Goal: Transaction & Acquisition: Book appointment/travel/reservation

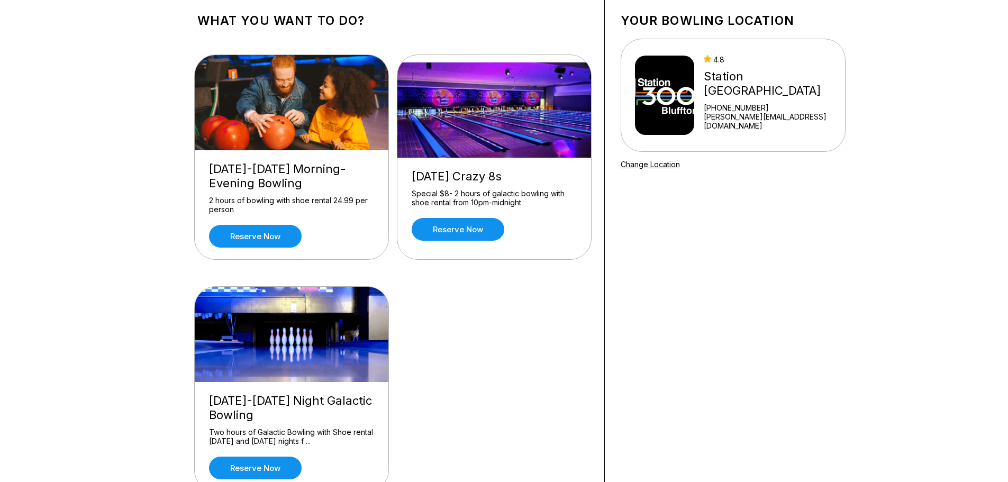
scroll to position [159, 0]
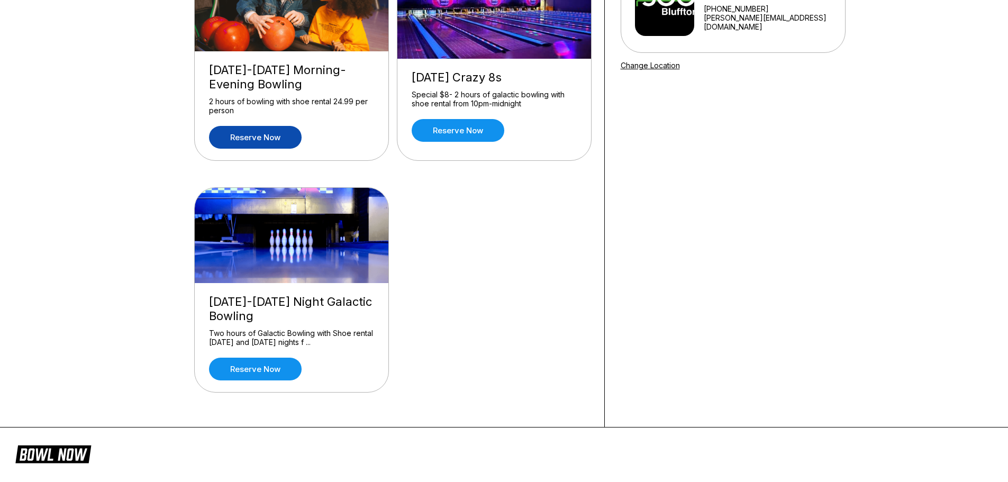
click at [289, 139] on link "Reserve now" at bounding box center [255, 137] width 93 height 23
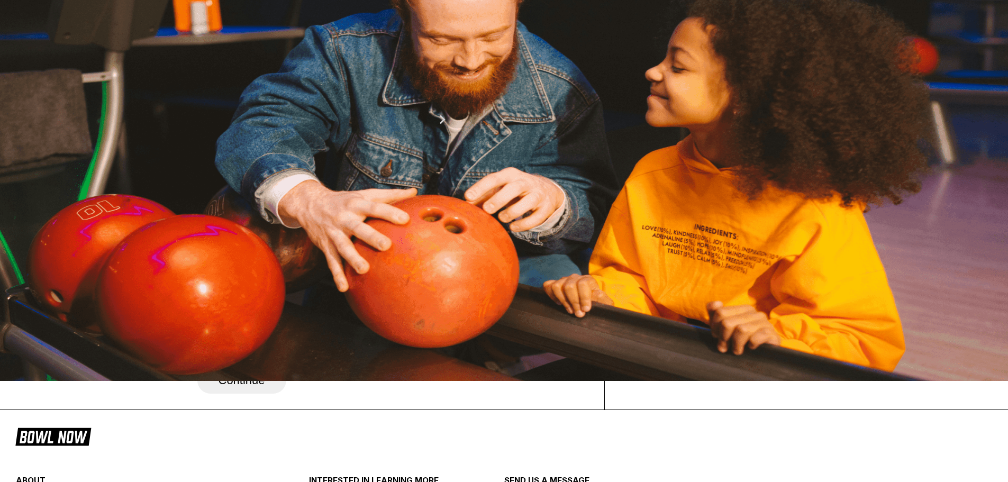
scroll to position [106, 0]
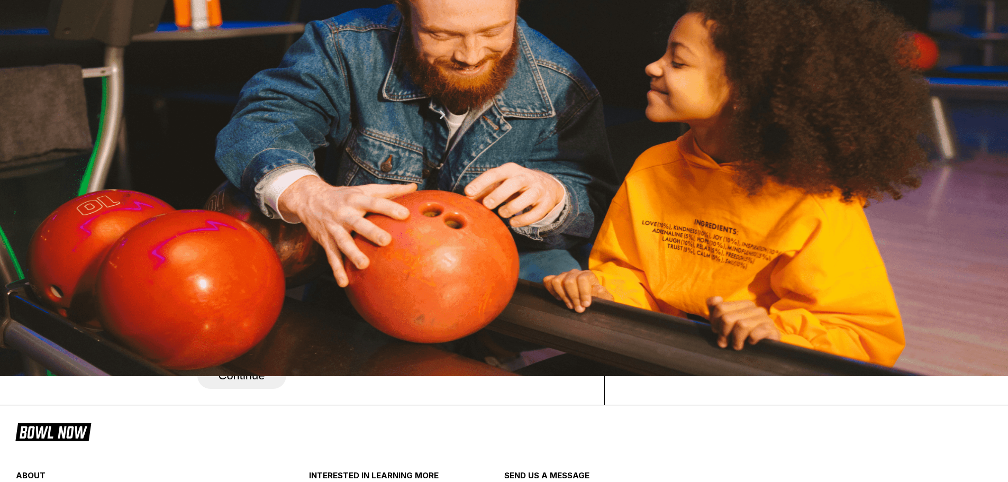
click at [320, 207] on div "27" at bounding box center [312, 200] width 14 height 14
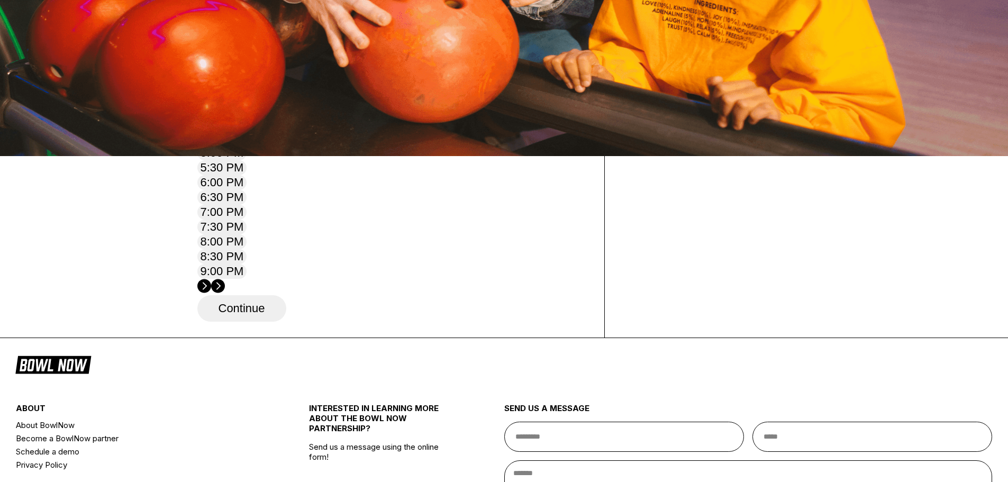
scroll to position [424, 0]
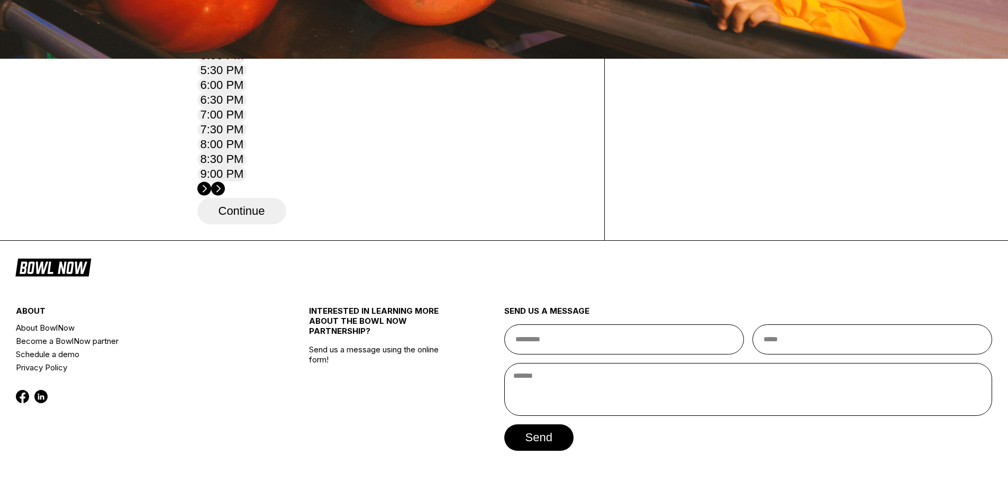
click at [253, 48] on button "10:00 AM" at bounding box center [225, 40] width 56 height 15
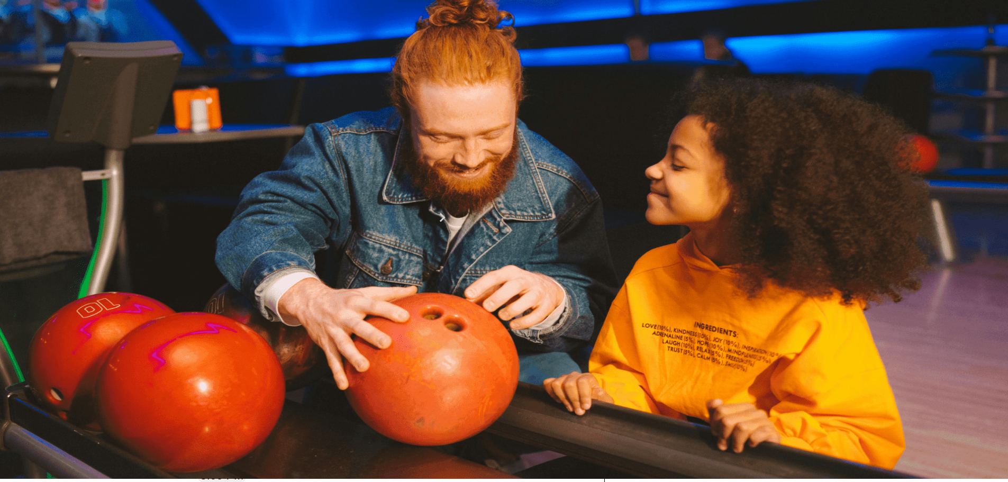
scroll to position [0, 0]
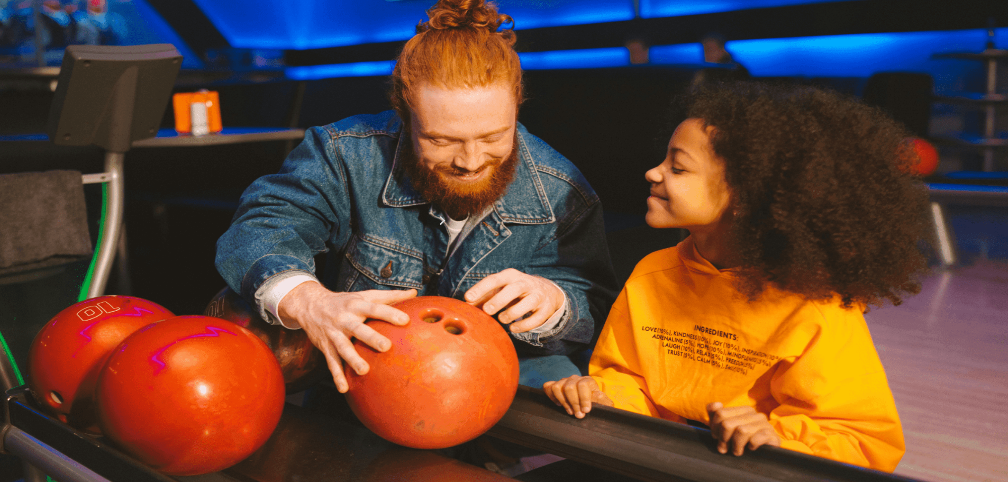
click at [260, 154] on div "Guests? *" at bounding box center [392, 137] width 391 height 34
click at [273, 154] on button at bounding box center [280, 147] width 14 height 11
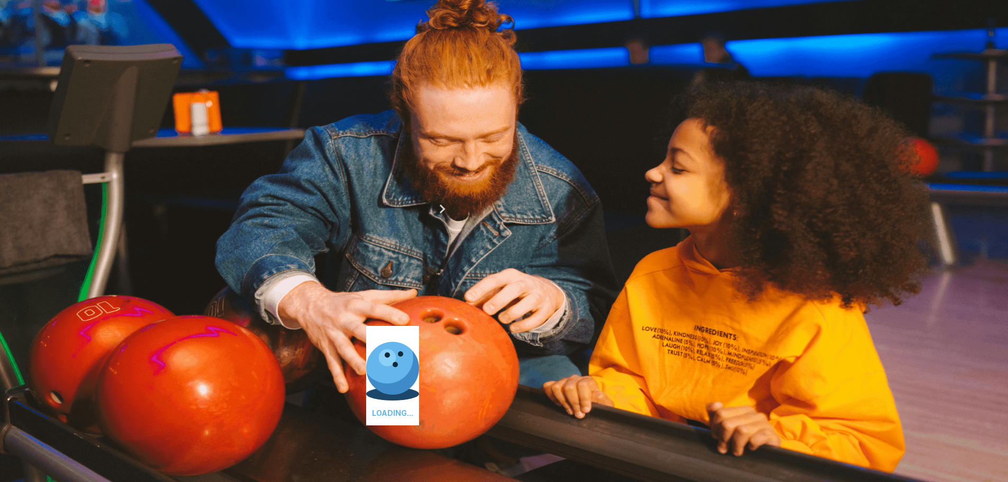
click at [287, 142] on button at bounding box center [294, 136] width 14 height 11
type input "*"
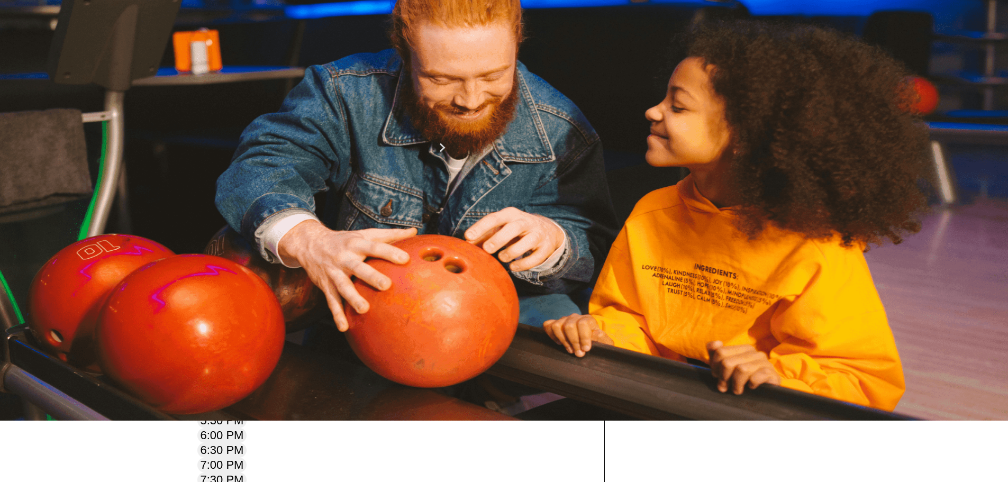
scroll to position [53, 0]
